Goal: Communication & Community: Answer question/provide support

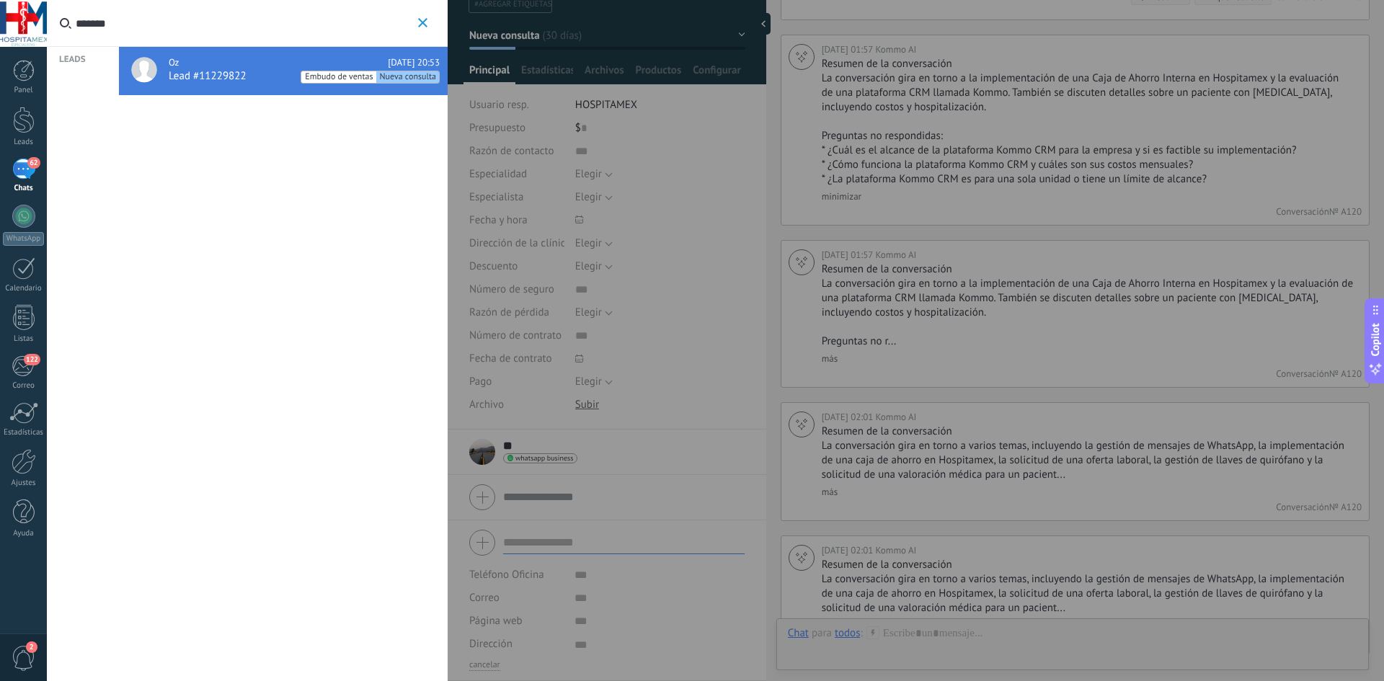
click at [182, 20] on input "*******" at bounding box center [245, 23] width 339 height 46
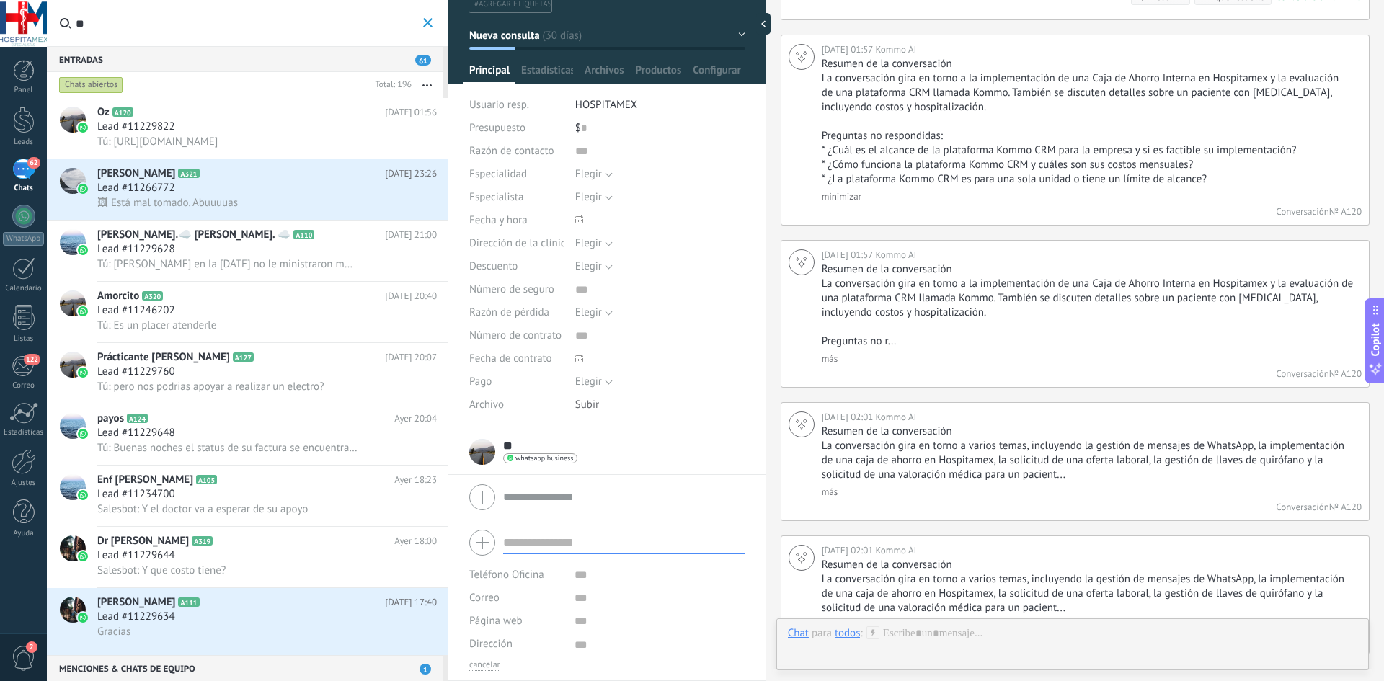
type input "*"
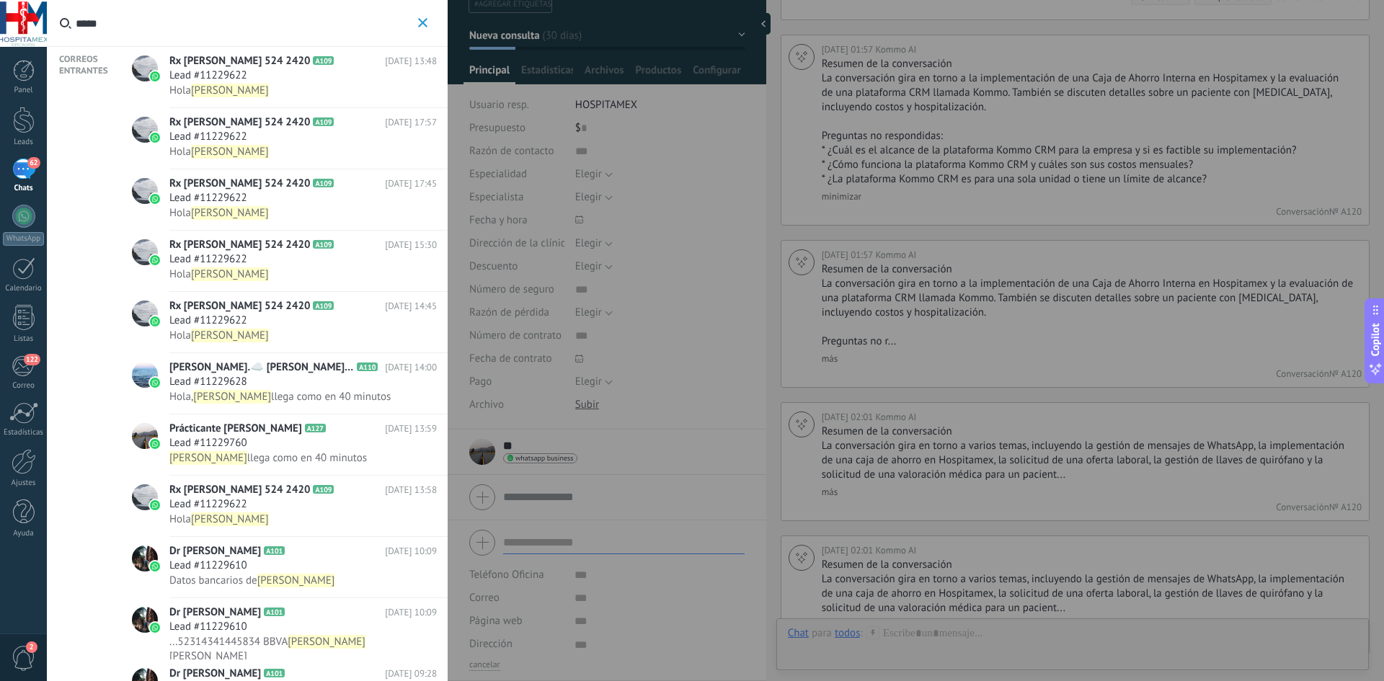
type input "*****"
click at [295, 84] on span "[PERSON_NAME]" at bounding box center [289, 91] width 240 height 14
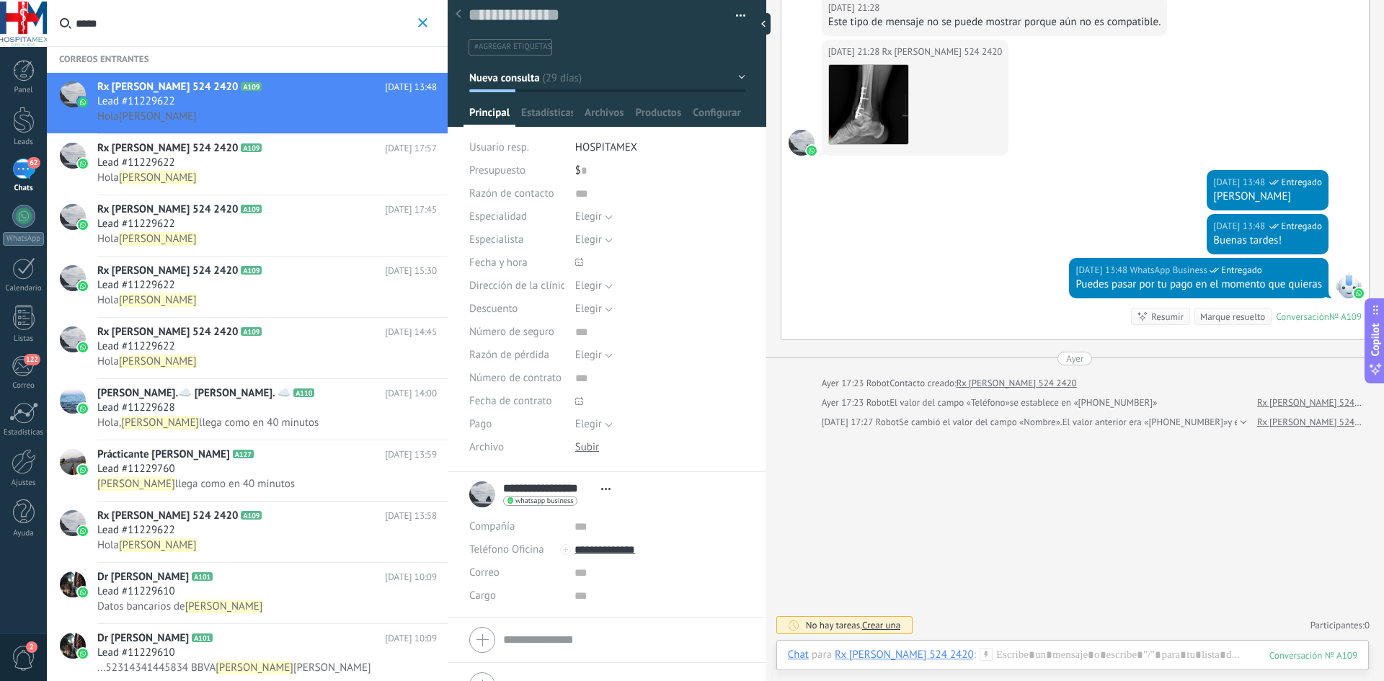
scroll to position [37, 0]
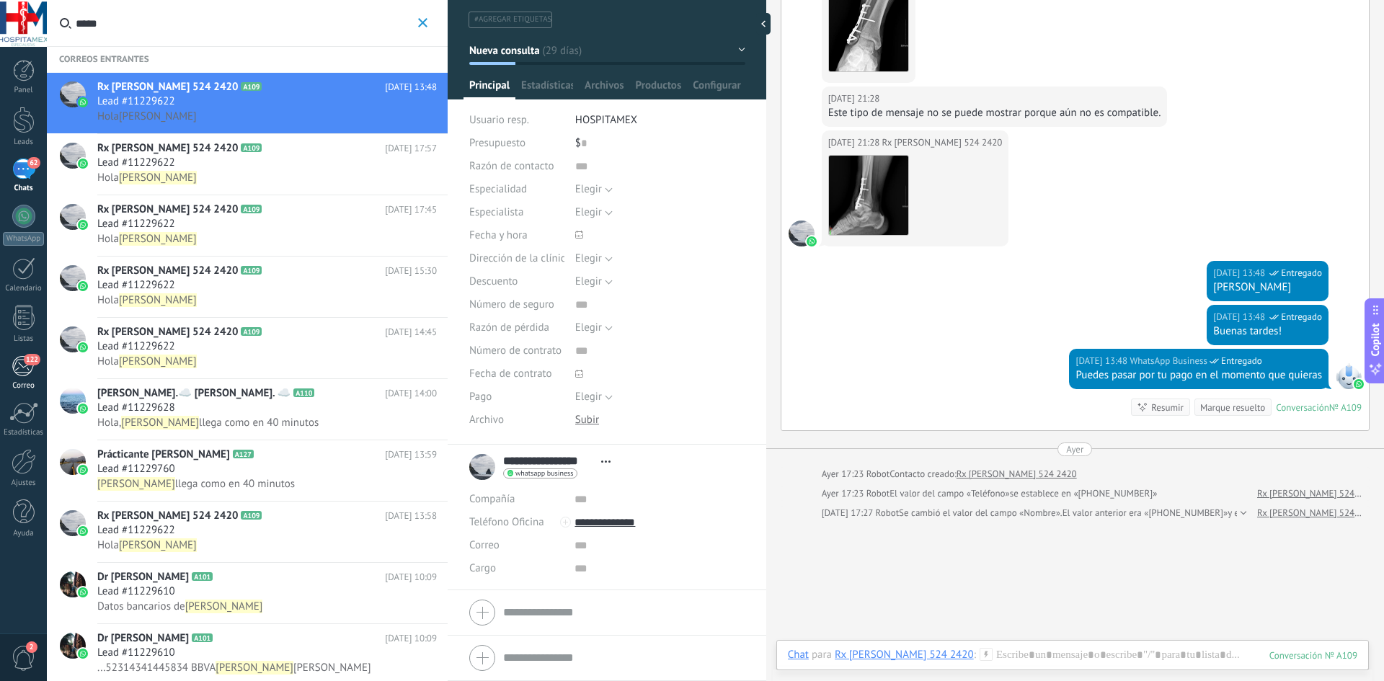
click at [36, 369] on link "122 [GEOGRAPHIC_DATA]" at bounding box center [23, 372] width 47 height 35
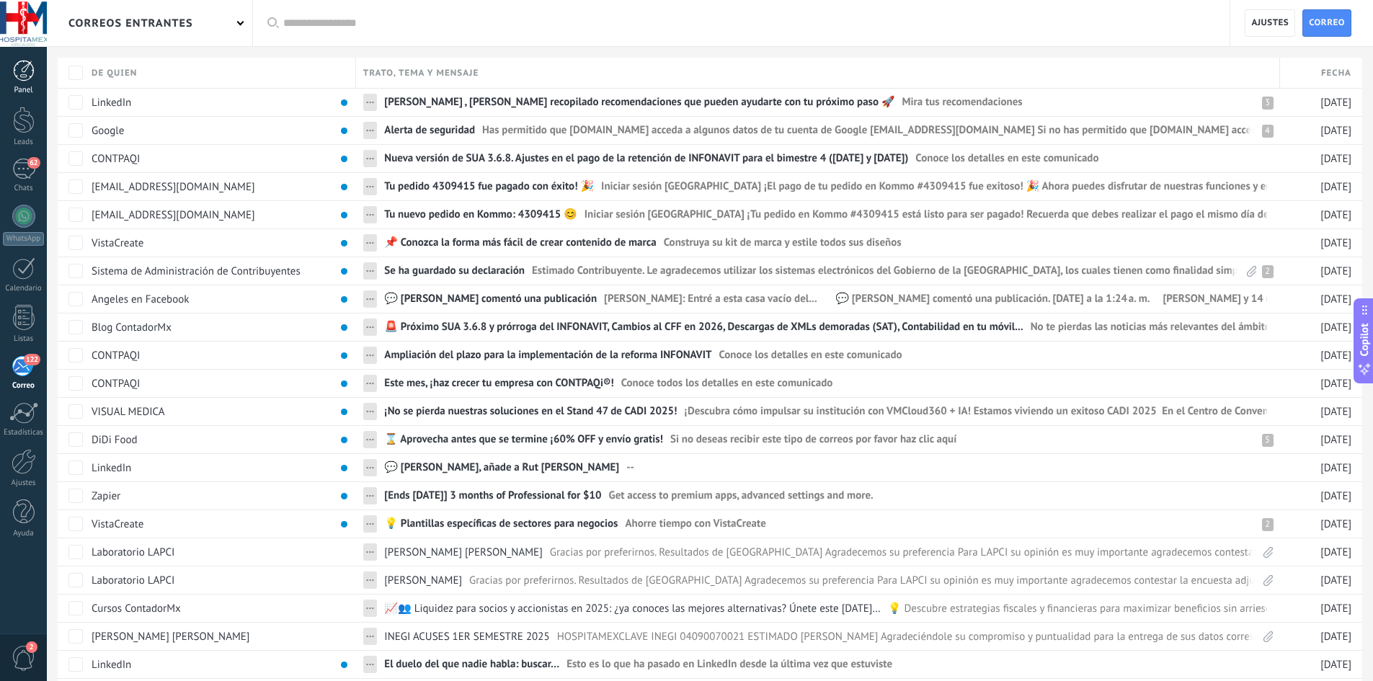
click at [27, 71] on div at bounding box center [24, 71] width 22 height 22
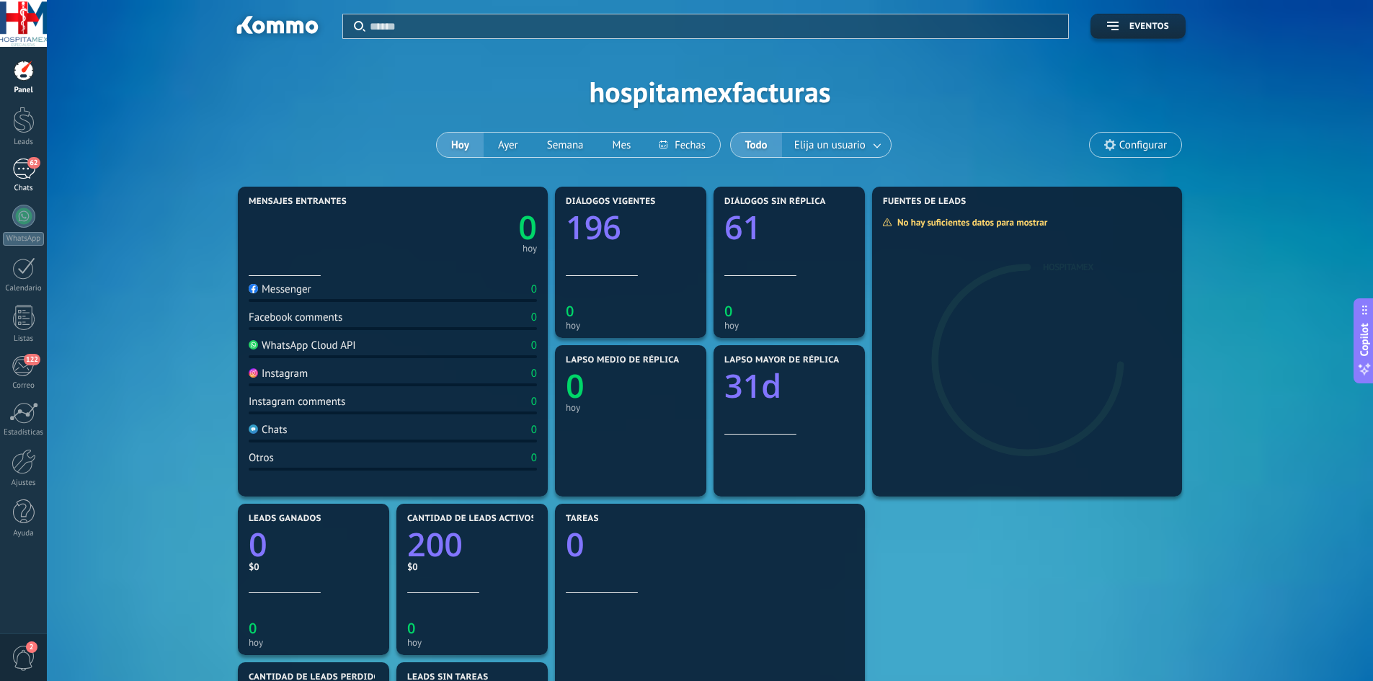
click at [23, 170] on div "62" at bounding box center [23, 169] width 23 height 21
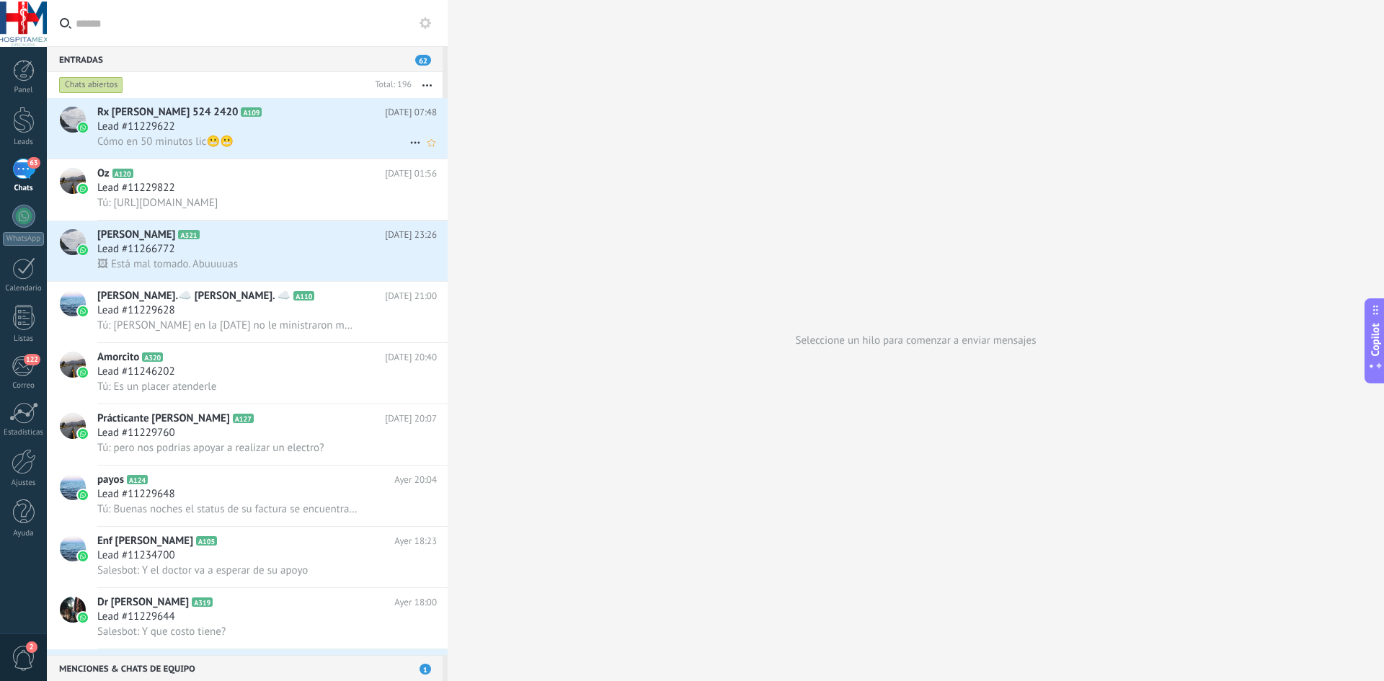
click at [280, 142] on div "Cómo en 50 minutos lic😬😬" at bounding box center [266, 141] width 339 height 15
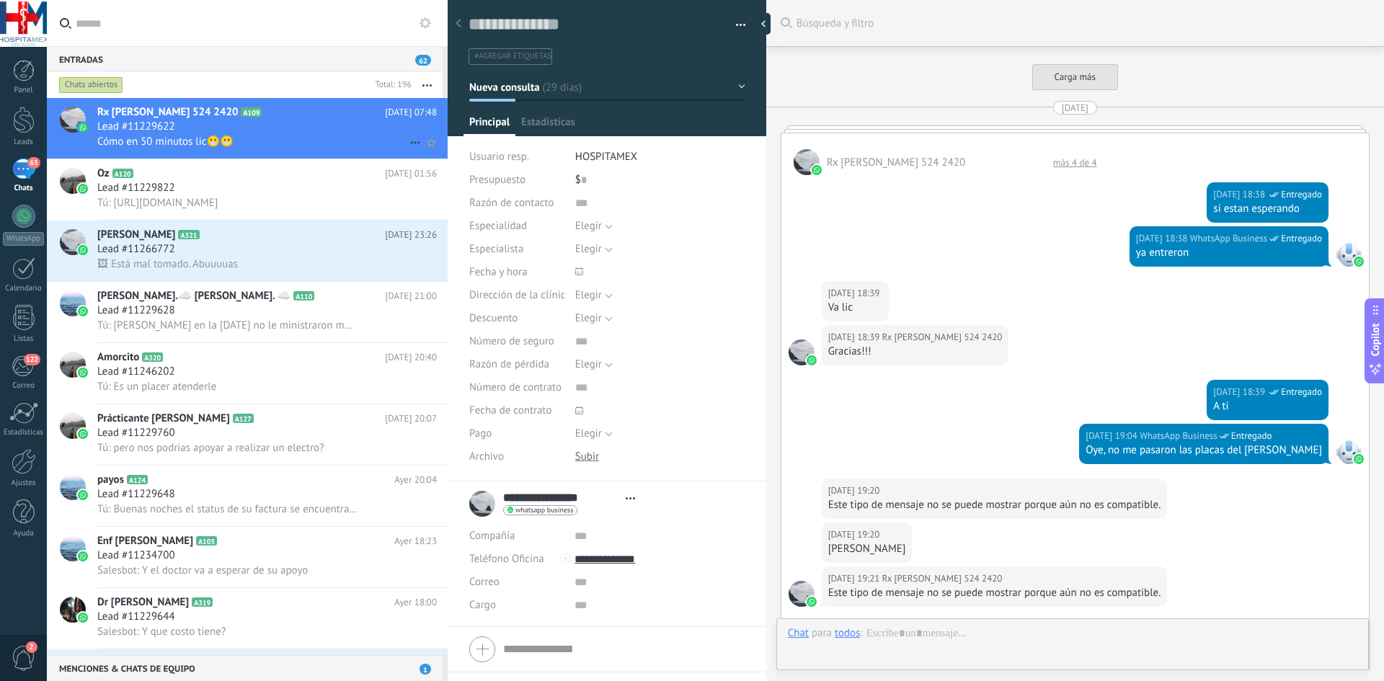
type textarea "**********"
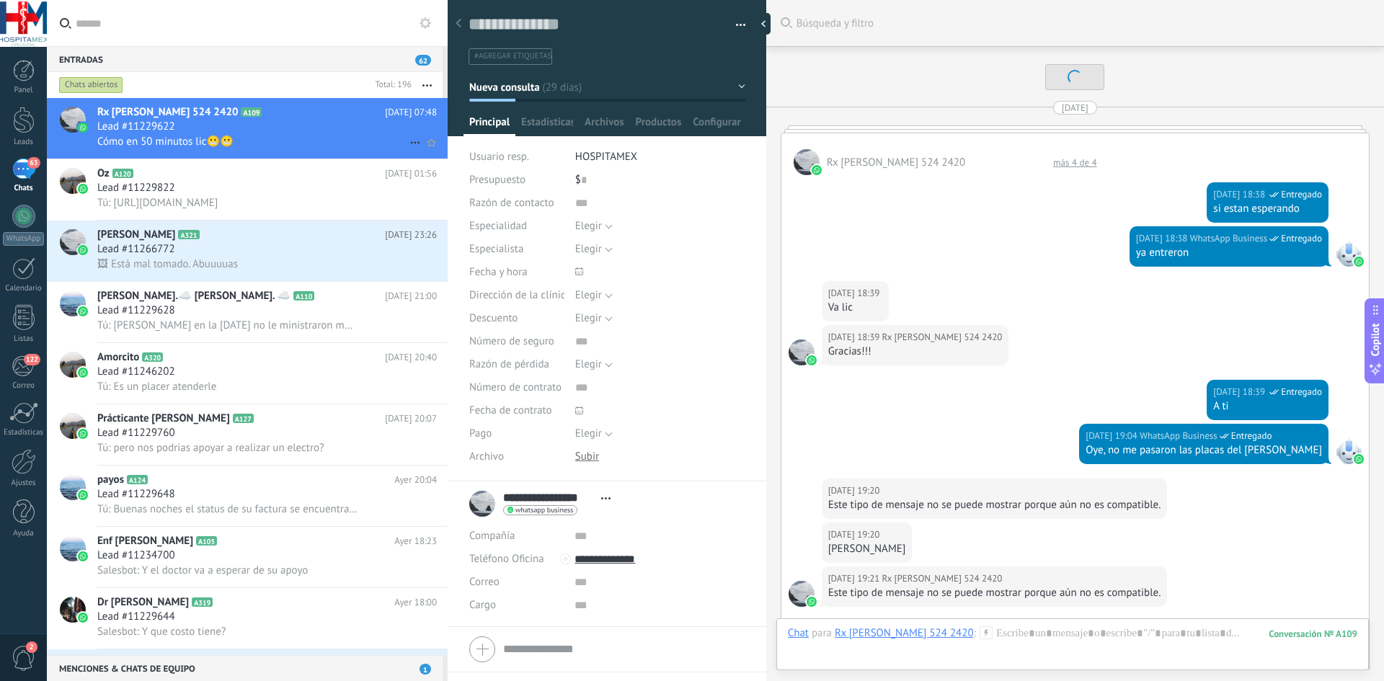
scroll to position [2859, 0]
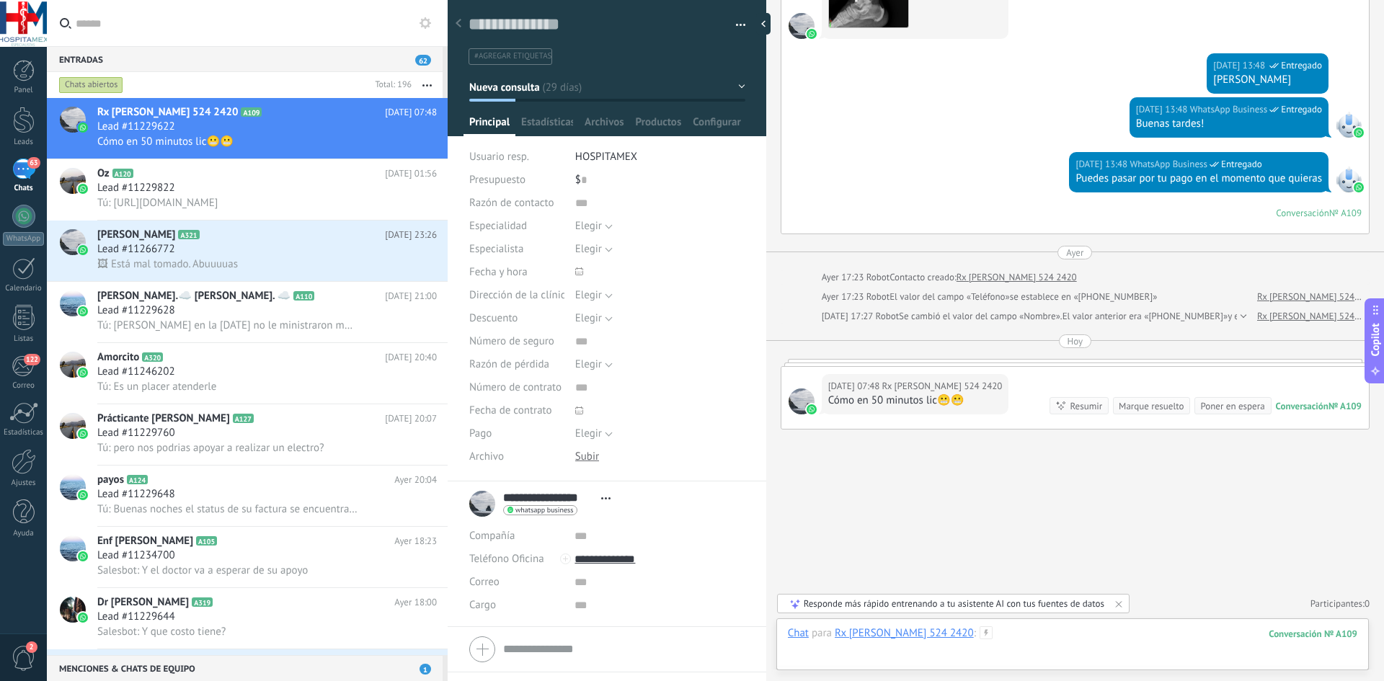
click at [961, 644] on div at bounding box center [1072, 647] width 569 height 43
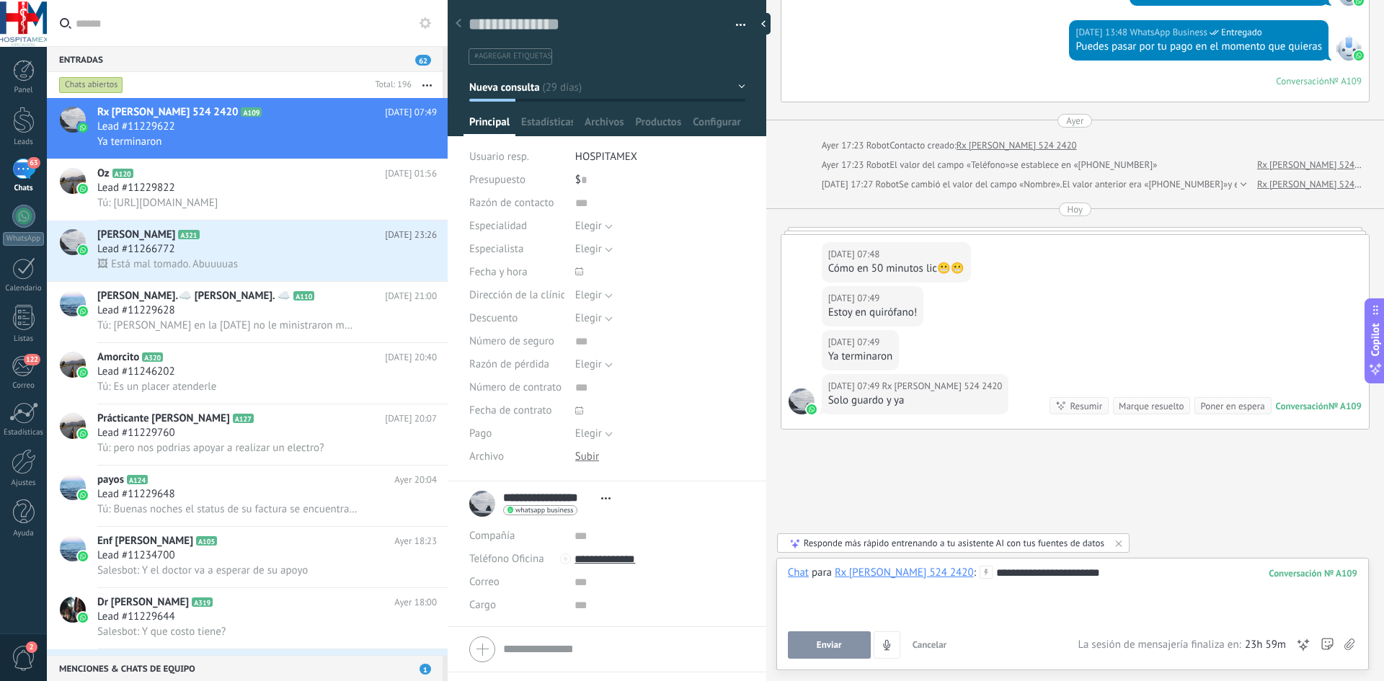
scroll to position [2991, 0]
type input "**"
click at [958, 253] on div "[DATE] 07:48 Rx [PERSON_NAME] 524 2420" at bounding box center [896, 254] width 136 height 14
click at [896, 316] on div "Estoy en quirófano!" at bounding box center [872, 313] width 89 height 14
click at [891, 354] on div "Ya terminaron" at bounding box center [860, 357] width 65 height 14
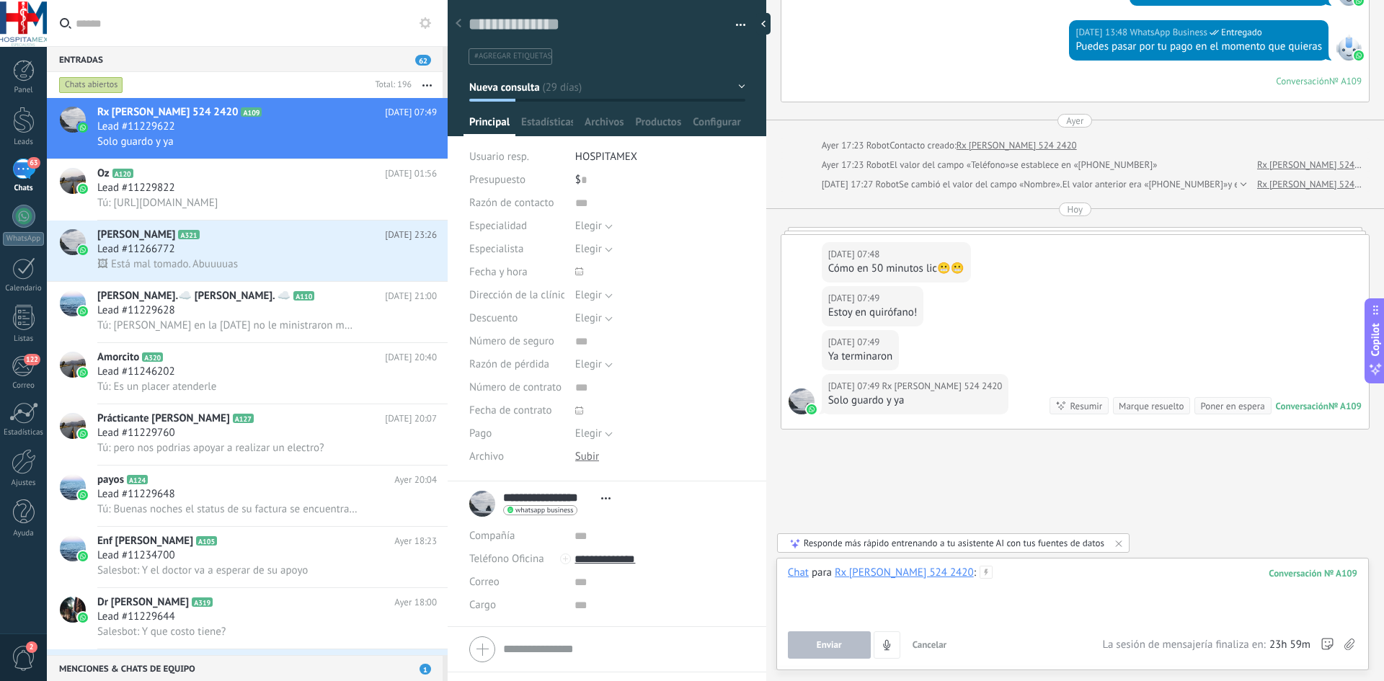
click at [951, 573] on div at bounding box center [1072, 593] width 569 height 55
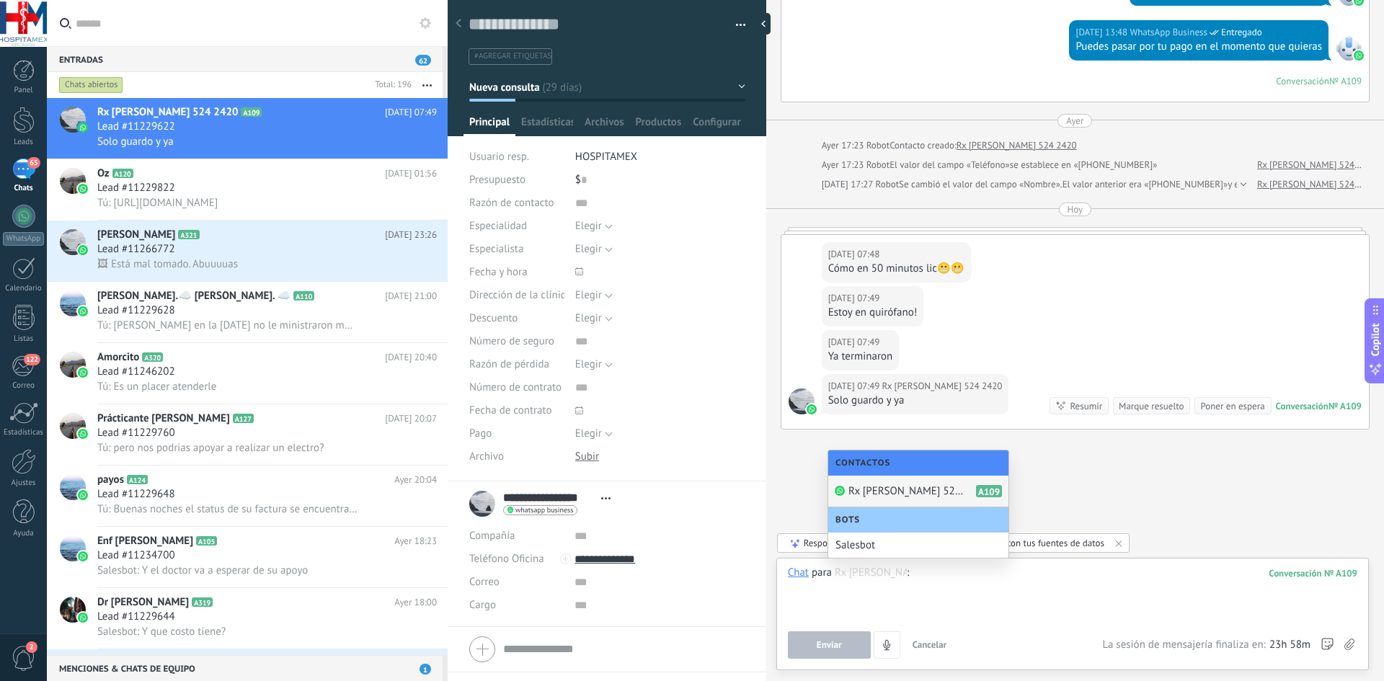
drag, startPoint x: 961, startPoint y: 602, endPoint x: 968, endPoint y: 608, distance: 8.8
click at [961, 602] on div at bounding box center [1072, 593] width 569 height 55
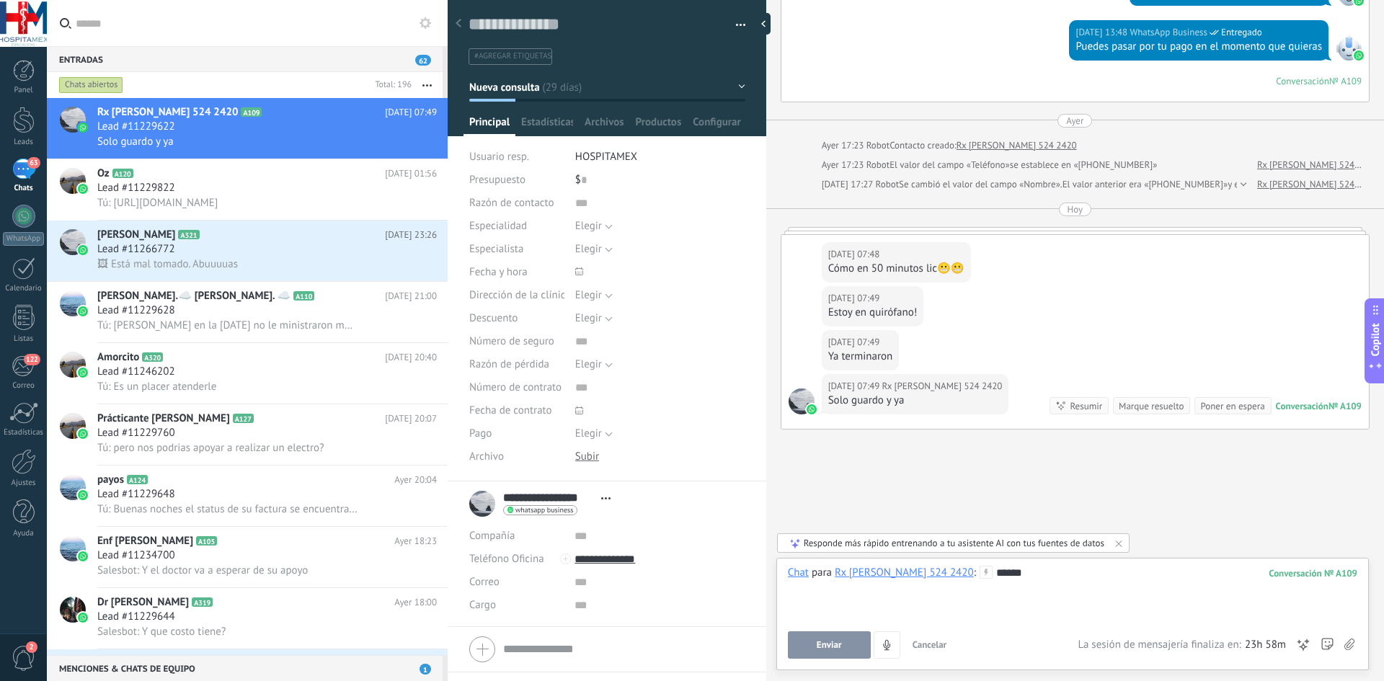
click at [822, 651] on button "Enviar" at bounding box center [829, 644] width 83 height 27
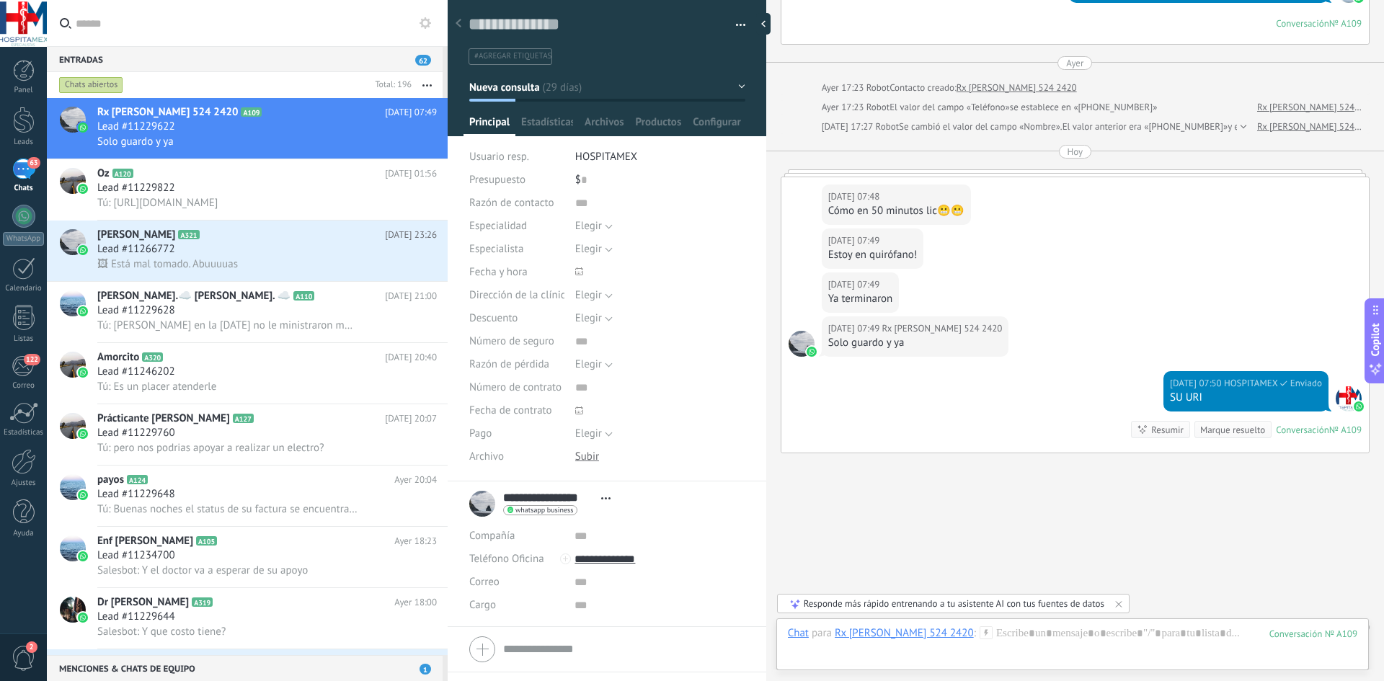
scroll to position [3072, 0]
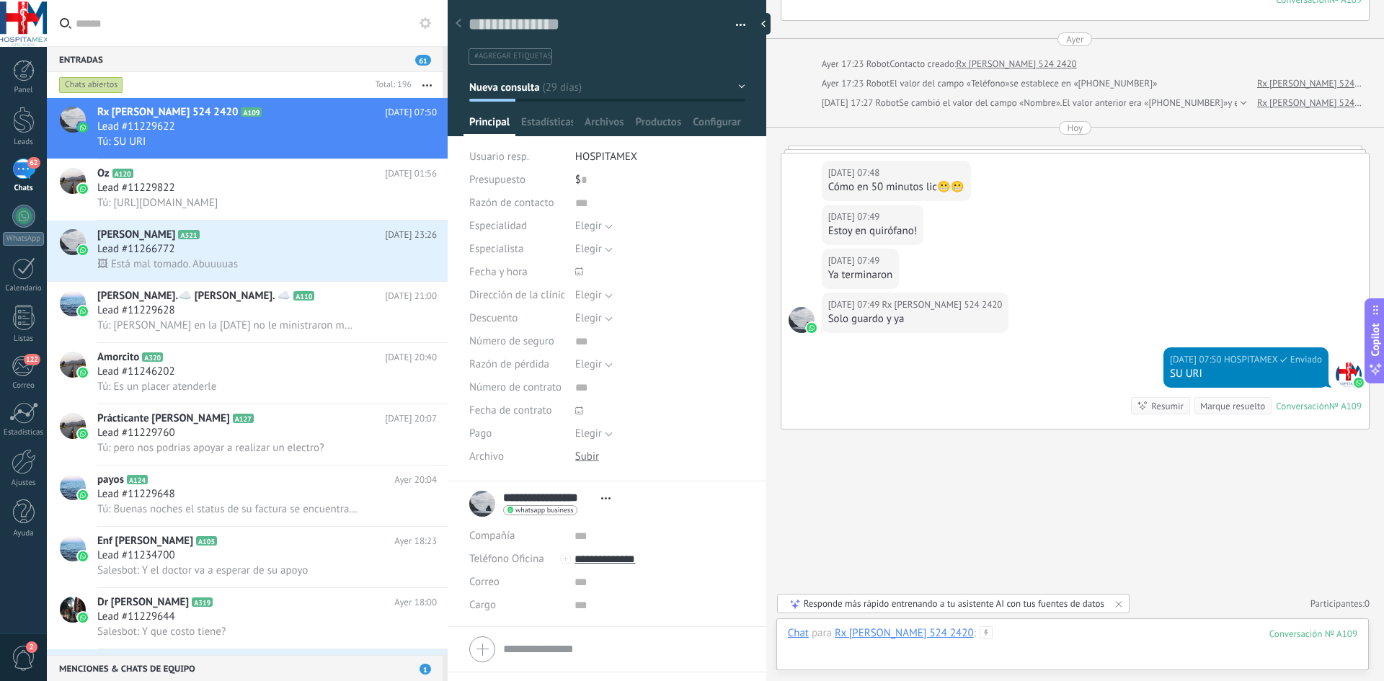
click at [960, 638] on div at bounding box center [1072, 647] width 569 height 43
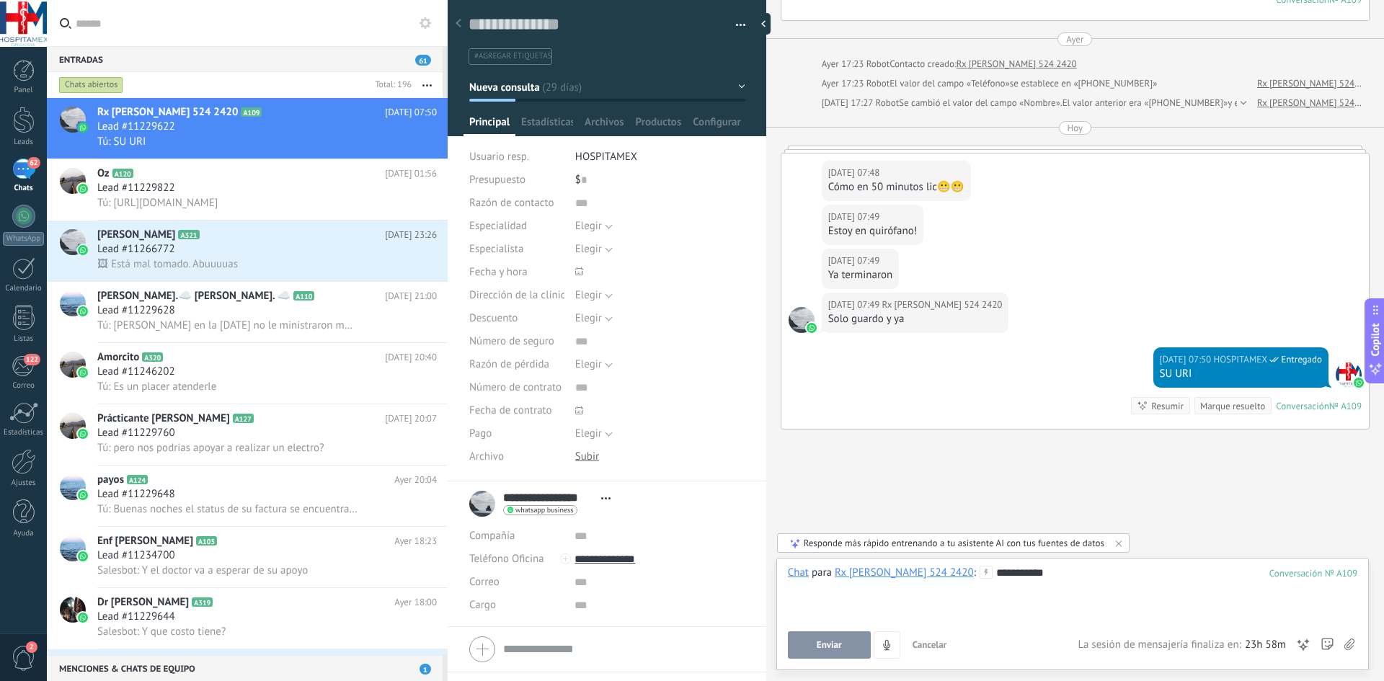
click at [858, 649] on button "Enviar" at bounding box center [829, 644] width 83 height 27
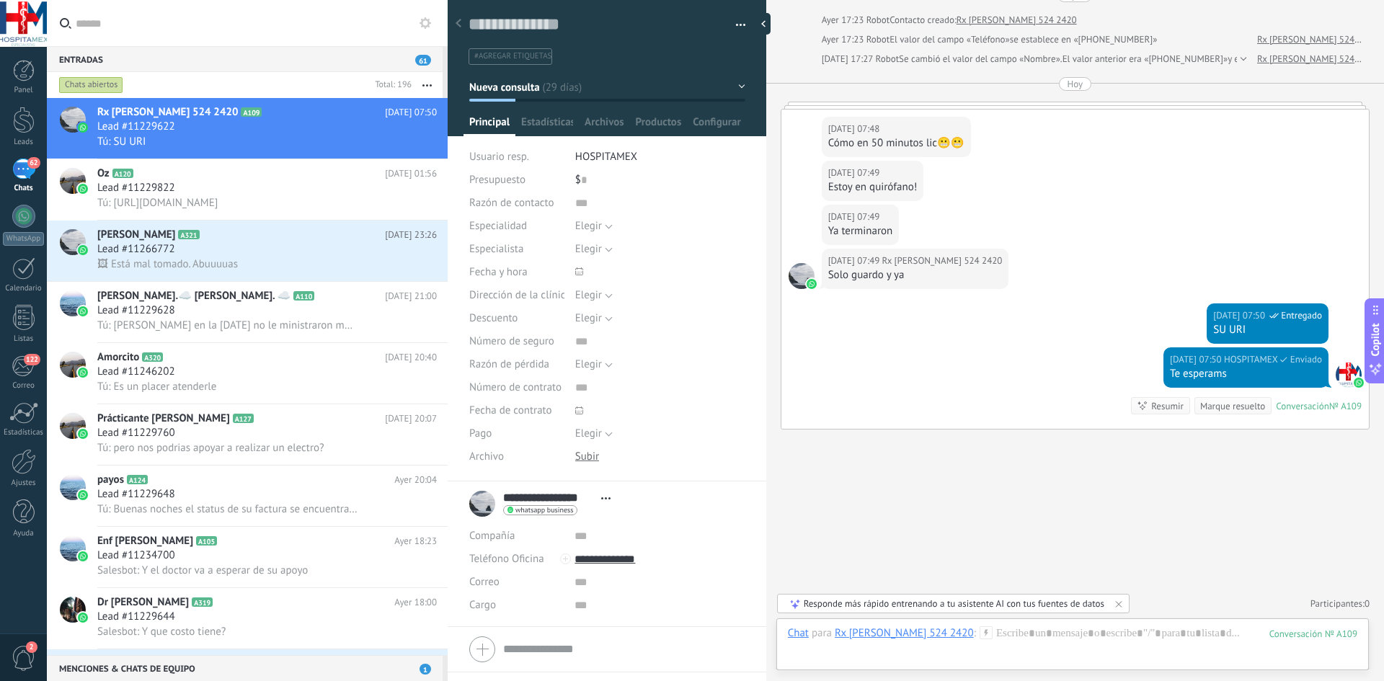
scroll to position [3116, 0]
click at [976, 641] on div at bounding box center [1072, 647] width 569 height 43
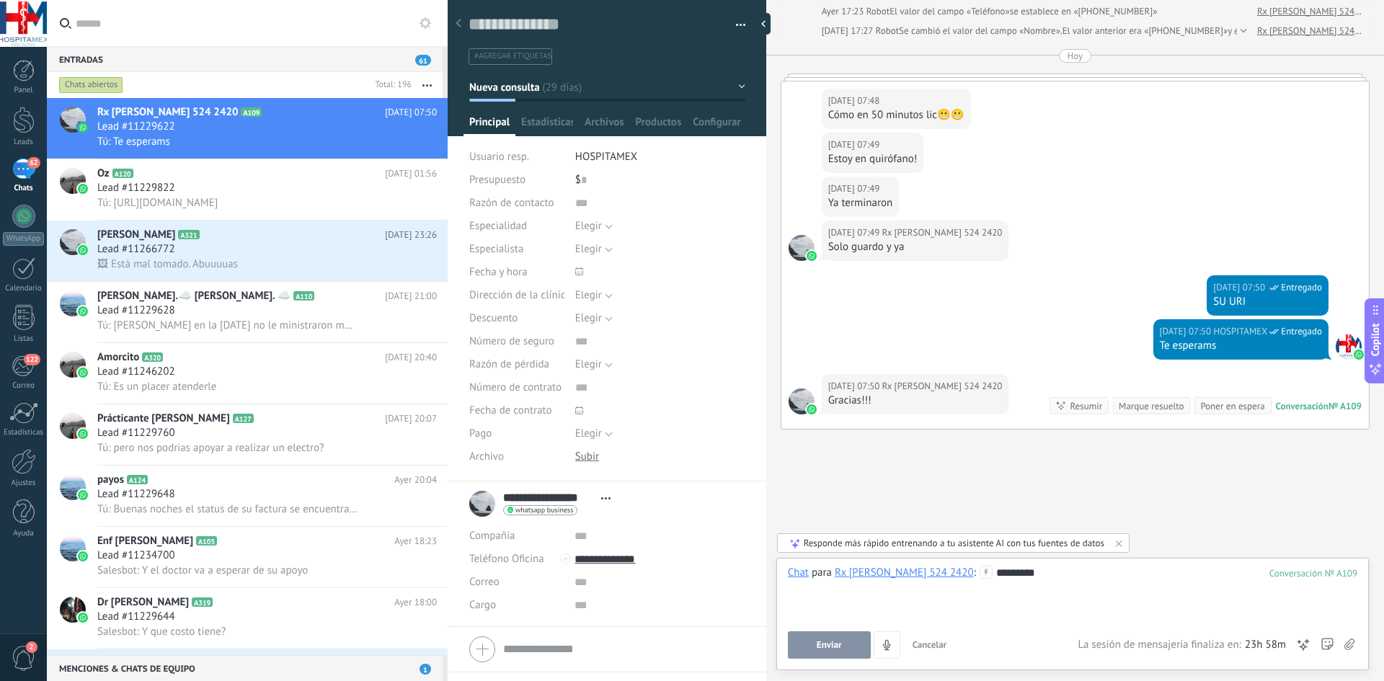
scroll to position [3144, 0]
click at [809, 647] on button "Enviar" at bounding box center [829, 644] width 83 height 27
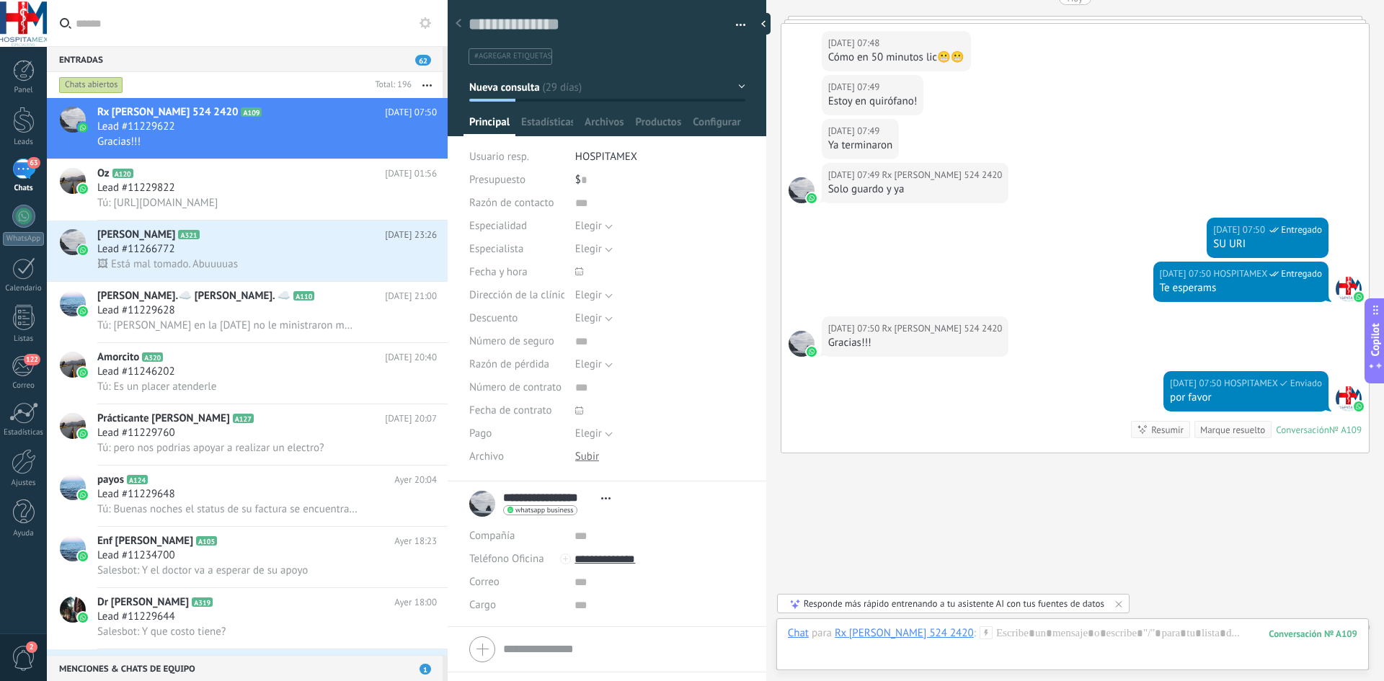
scroll to position [3226, 0]
